Goal: Task Accomplishment & Management: Manage account settings

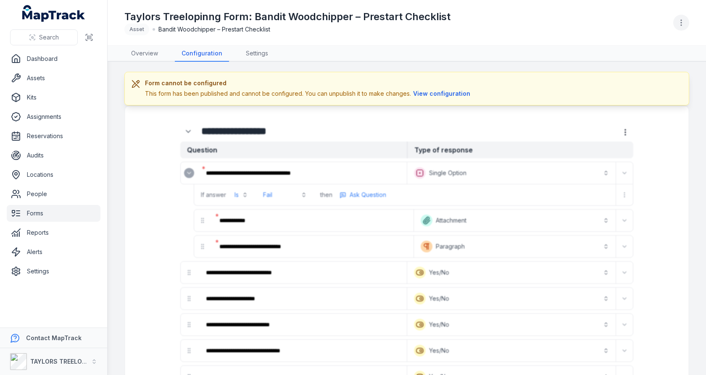
click at [683, 23] on icon "button" at bounding box center [681, 22] width 8 height 8
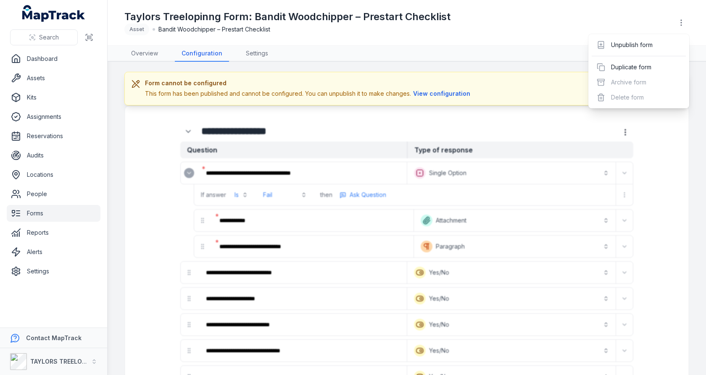
click at [45, 216] on div "**********" at bounding box center [353, 187] width 706 height 375
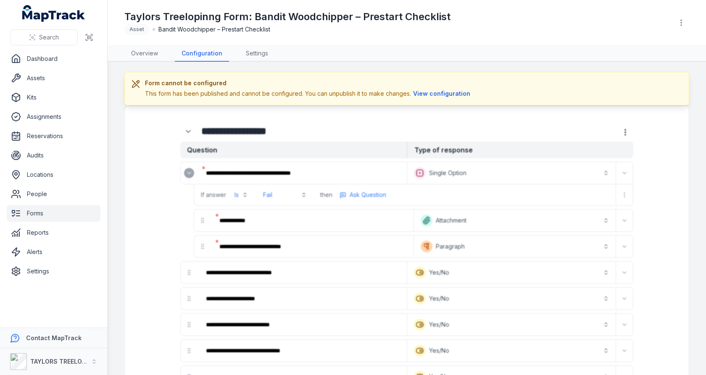
click at [41, 69] on ul "Dashboard Assets Kits Assignments Reservations Audits Locations People Forms Re…" at bounding box center [54, 165] width 94 height 230
click at [41, 73] on link "Assets" at bounding box center [54, 78] width 94 height 17
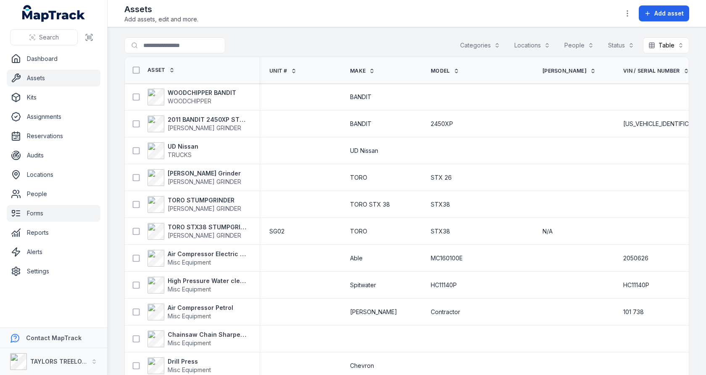
click at [51, 211] on link "Forms" at bounding box center [54, 213] width 94 height 17
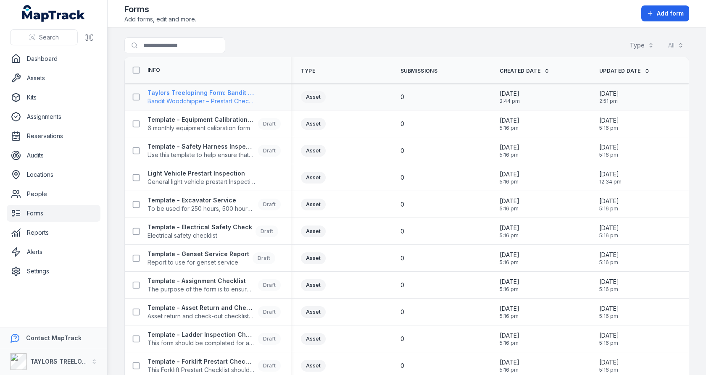
click at [216, 100] on span "Bandit Woodchipper – Prestart Checklist" at bounding box center [202, 101] width 108 height 8
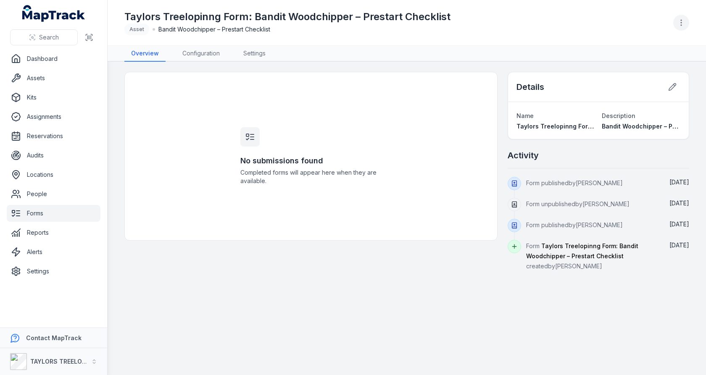
click at [678, 17] on button "button" at bounding box center [681, 23] width 16 height 16
click at [685, 17] on button "button" at bounding box center [681, 23] width 16 height 16
click at [217, 53] on div "Toggle Navigation Taylors Treelopinng Form: Bandit Woodchipper – Prestart Check…" at bounding box center [407, 187] width 599 height 375
click at [201, 55] on link "Configuration" at bounding box center [201, 54] width 51 height 16
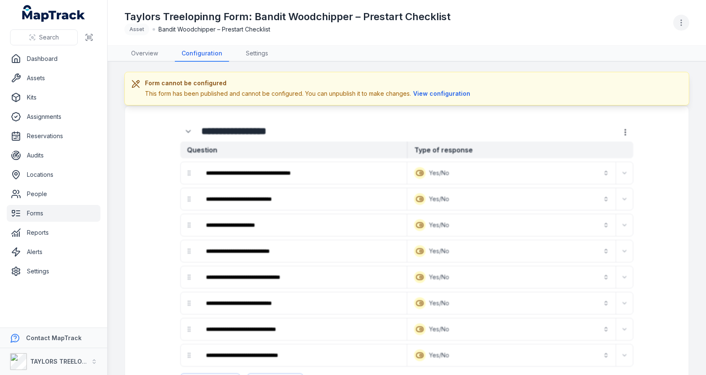
click at [684, 25] on icon "button" at bounding box center [681, 22] width 8 height 8
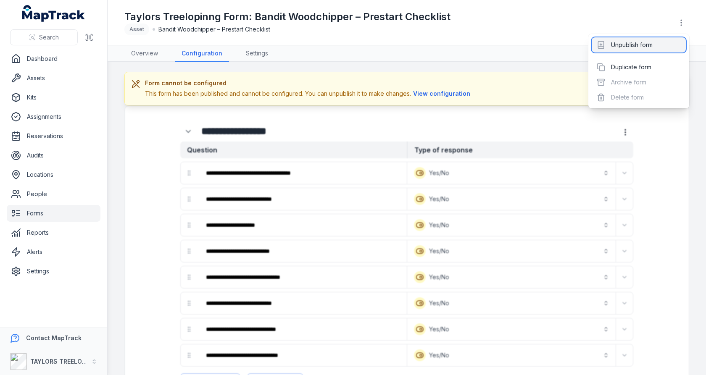
click at [657, 50] on div "Unpublish form" at bounding box center [639, 44] width 94 height 15
